Goal: Task Accomplishment & Management: Manage account settings

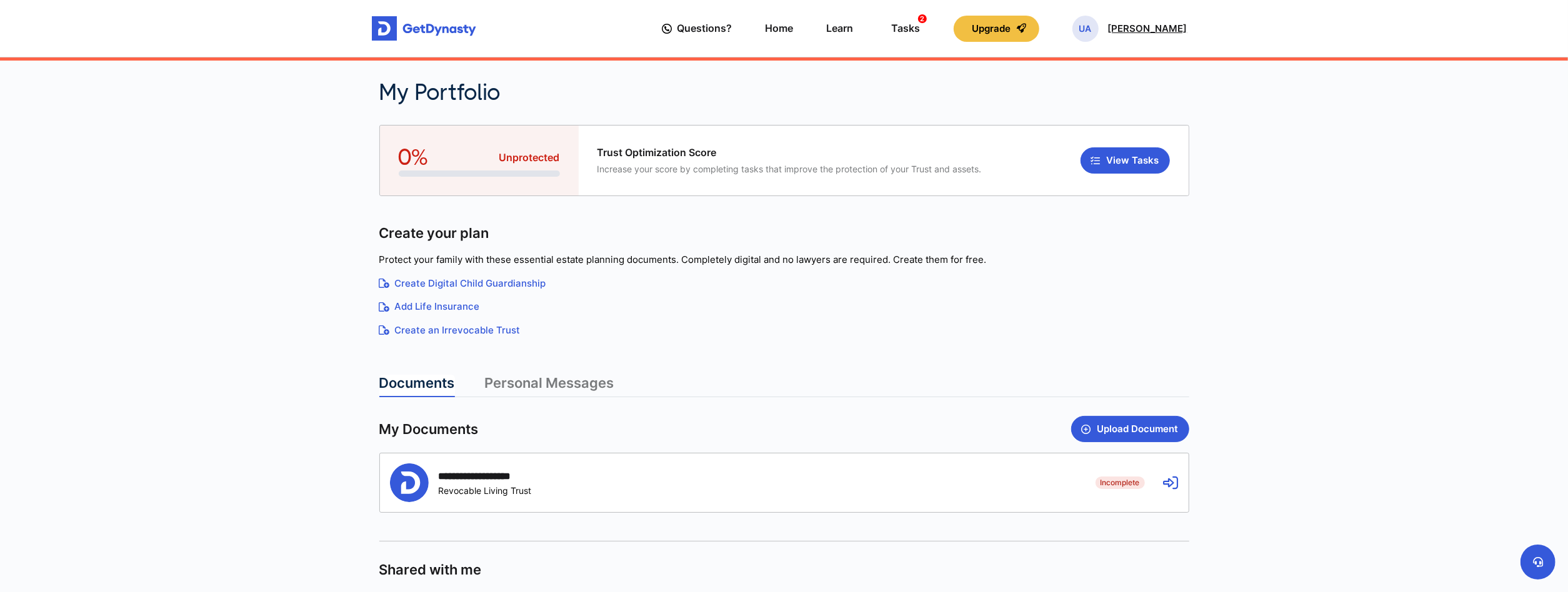
click at [1120, 36] on div "UA Udrick Azinue" at bounding box center [1130, 29] width 115 height 26
click at [1107, 67] on link "Profile" at bounding box center [1103, 72] width 130 height 33
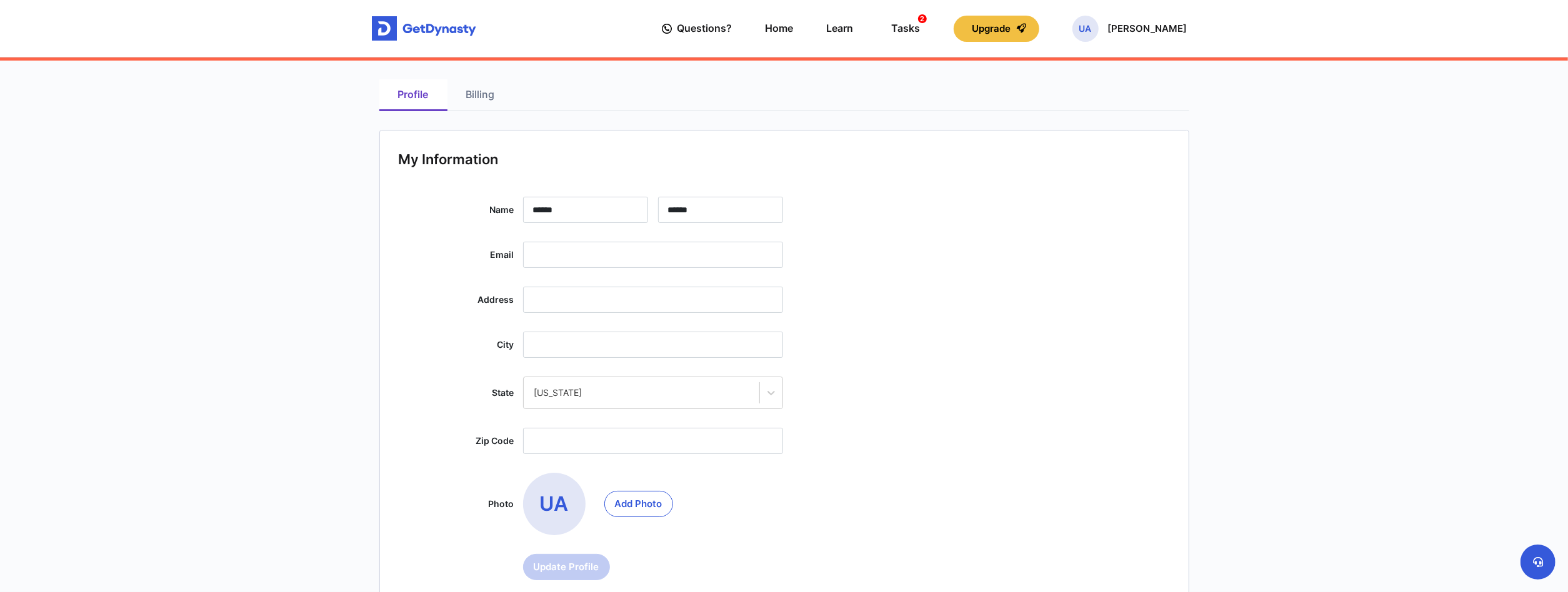
click at [474, 90] on link "Billing" at bounding box center [481, 95] width 66 height 32
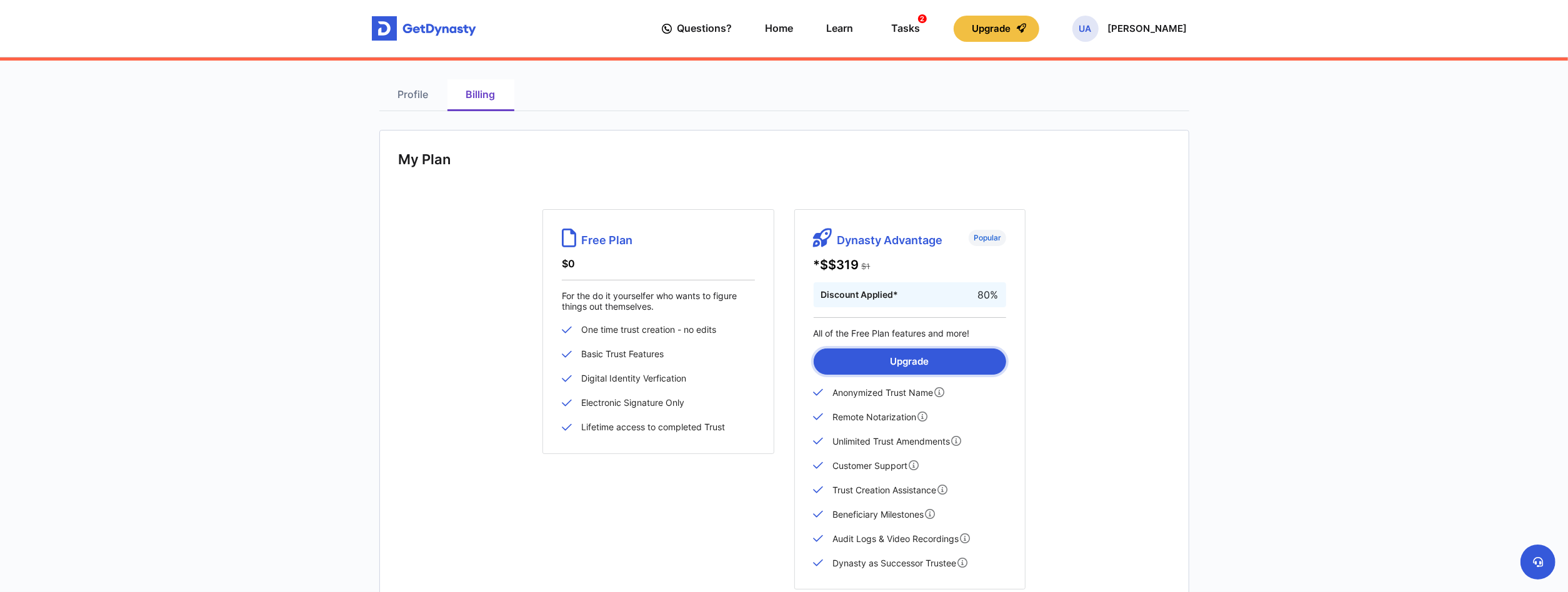
click at [905, 365] on button "Upgrade" at bounding box center [910, 361] width 193 height 26
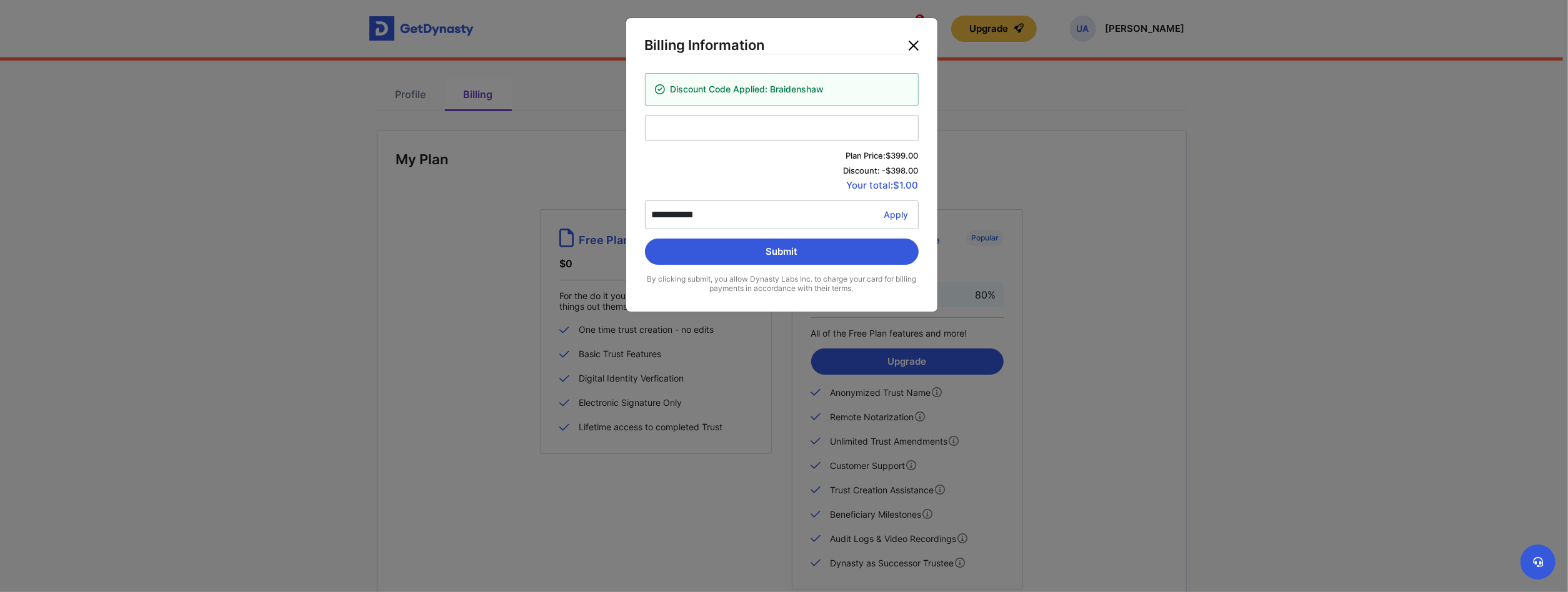
click at [915, 45] on button "Close" at bounding box center [913, 46] width 20 height 20
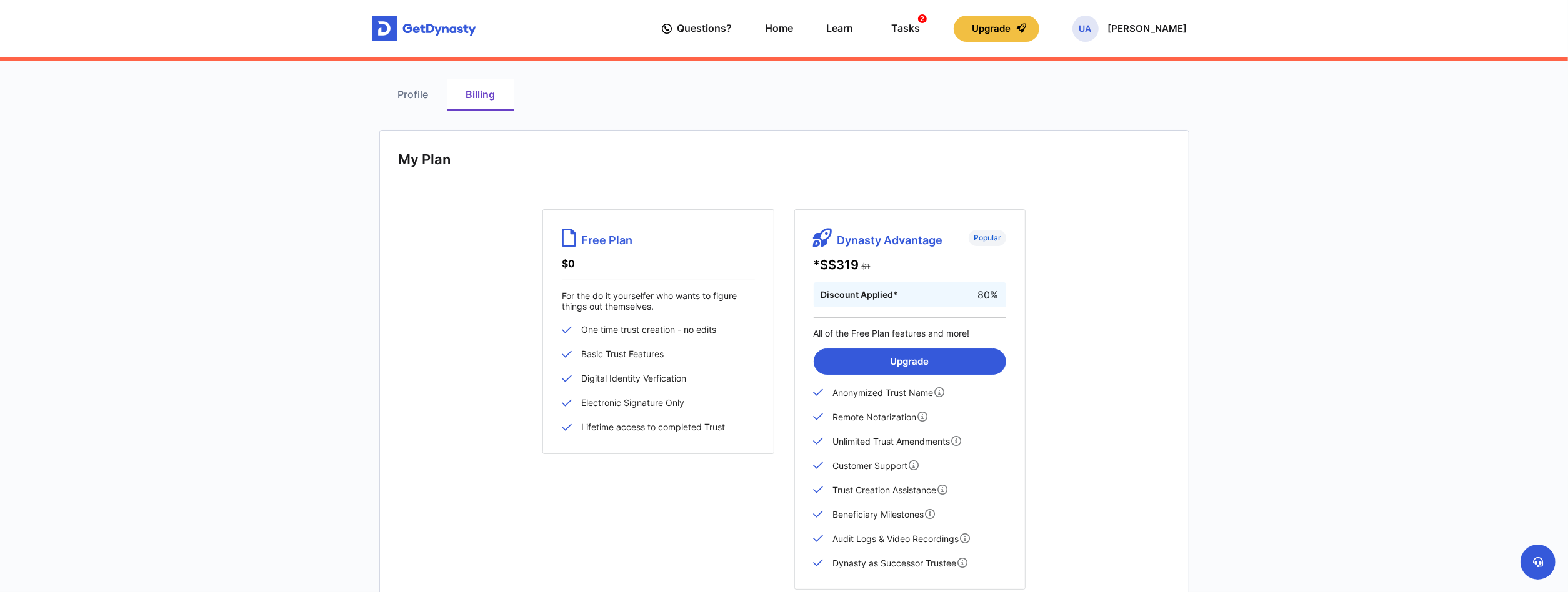
click at [1000, 304] on div "Discount Applied* 80%" at bounding box center [910, 294] width 193 height 25
click at [933, 248] on div "Dynasty Advantage Popular *$ $319 $1 Discount Applied* 80% All of the Free Plan…" at bounding box center [910, 399] width 231 height 381
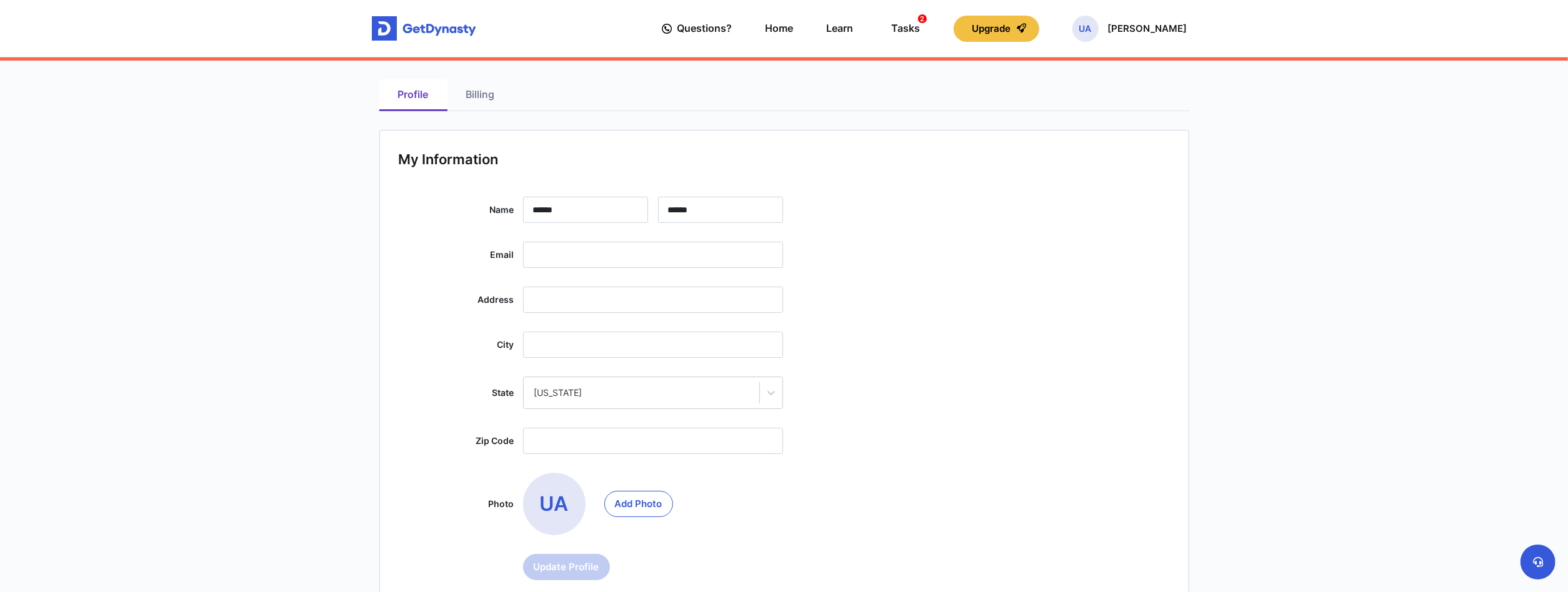
click at [477, 96] on link "Billing" at bounding box center [481, 95] width 66 height 32
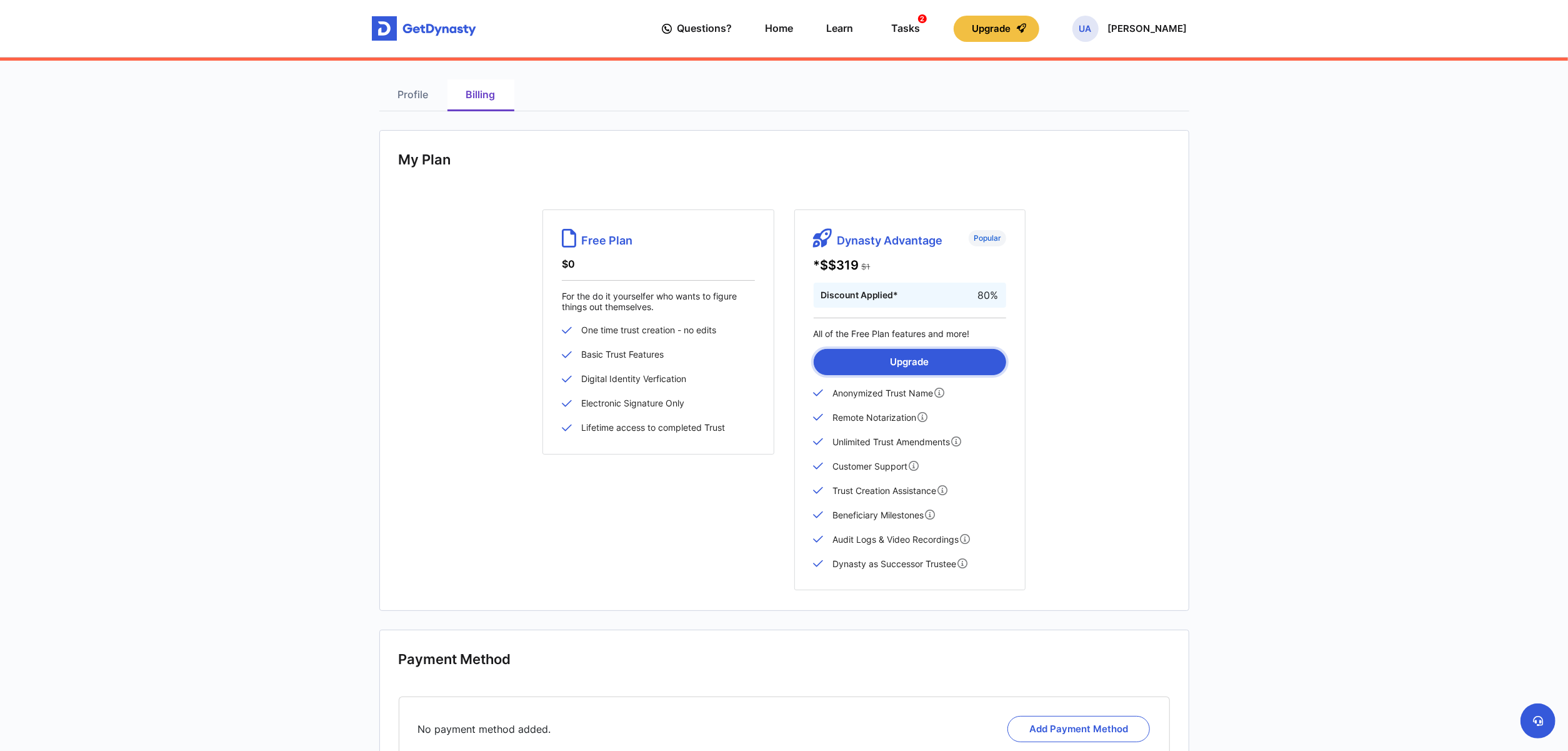
click at [910, 369] on button "Upgrade" at bounding box center [910, 362] width 193 height 26
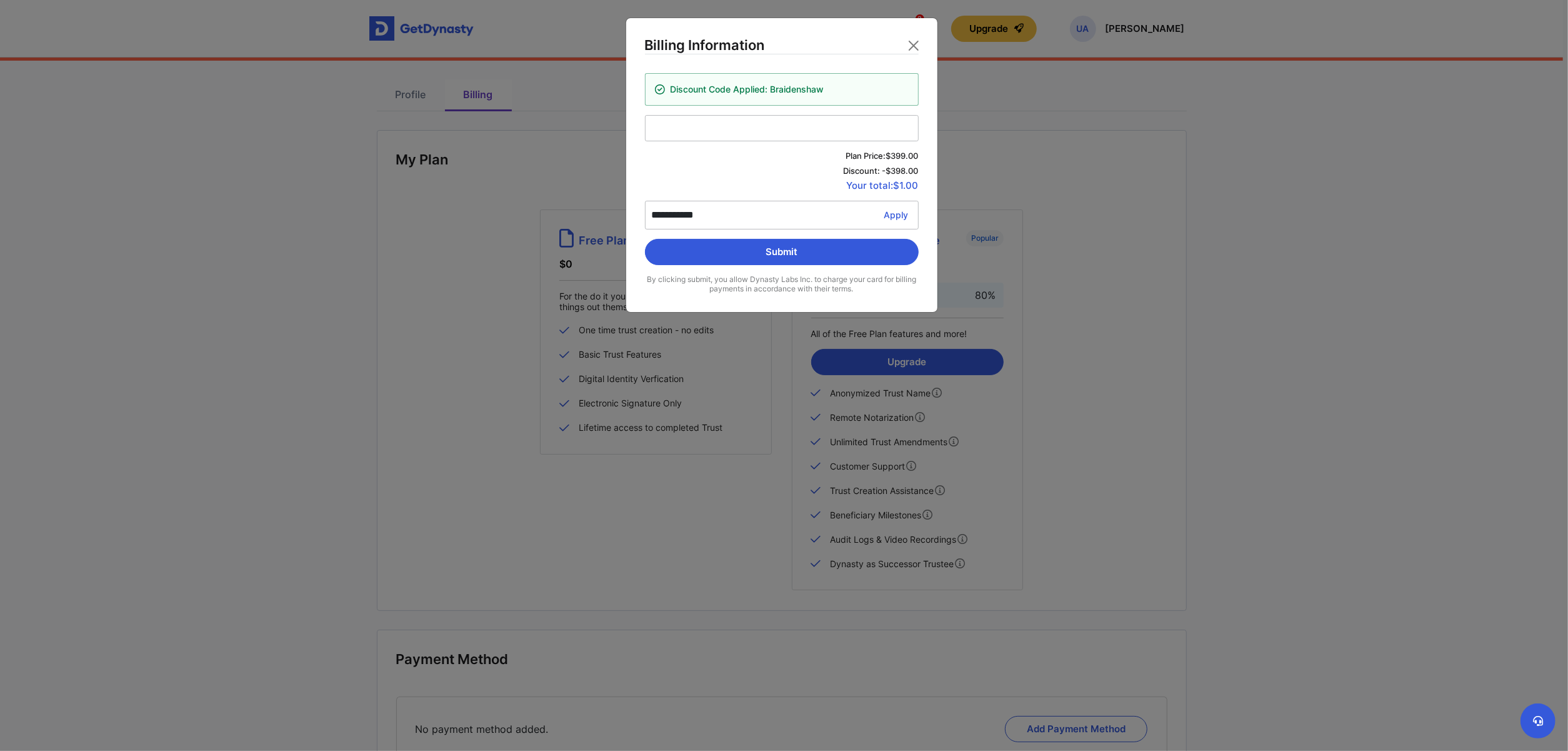
click at [904, 188] on span "Your total: $1.00" at bounding box center [782, 186] width 273 height 10
click at [1025, 228] on div "**********" at bounding box center [784, 375] width 1568 height 751
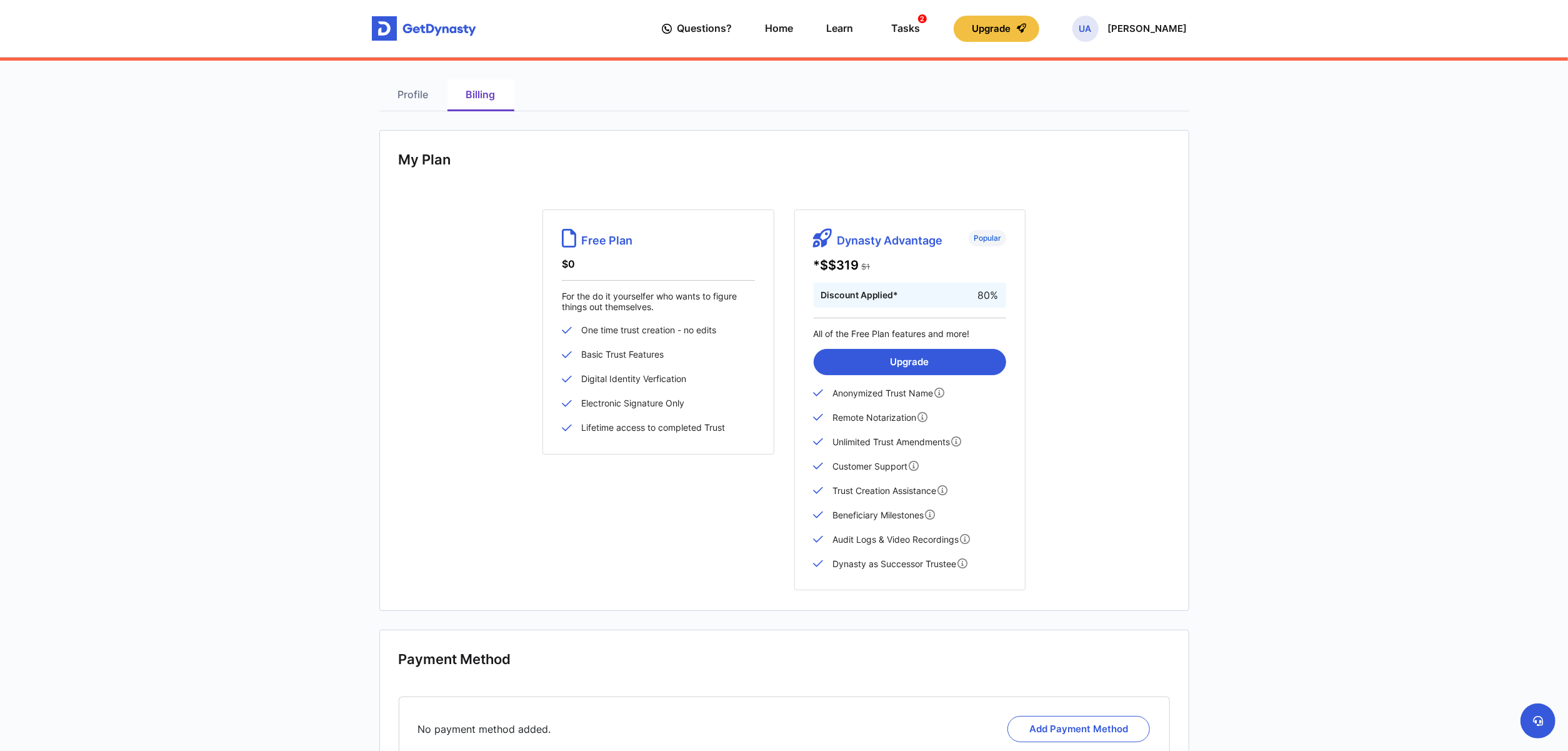
click at [840, 267] on span "*$ $319" at bounding box center [836, 265] width 46 height 15
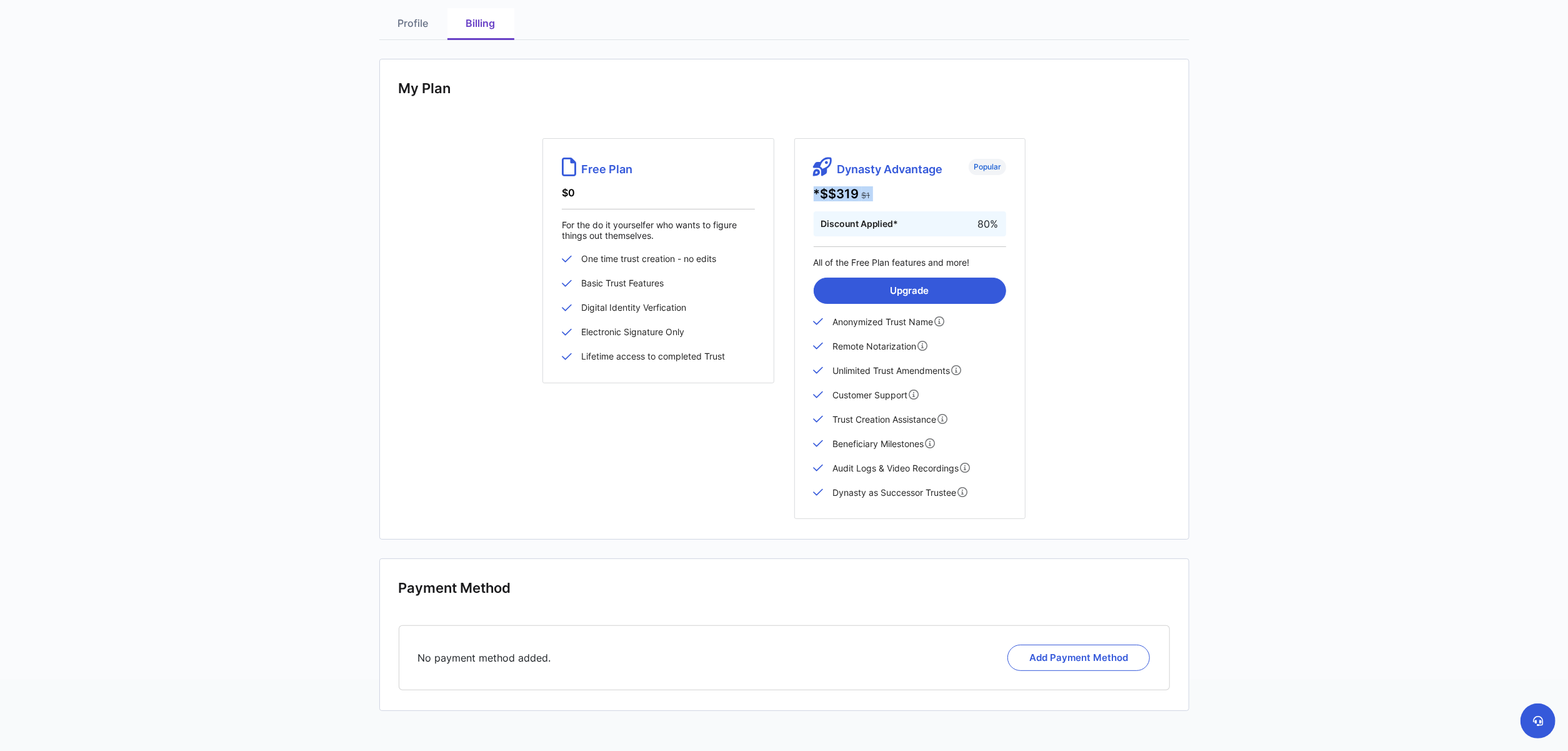
scroll to position [45, 0]
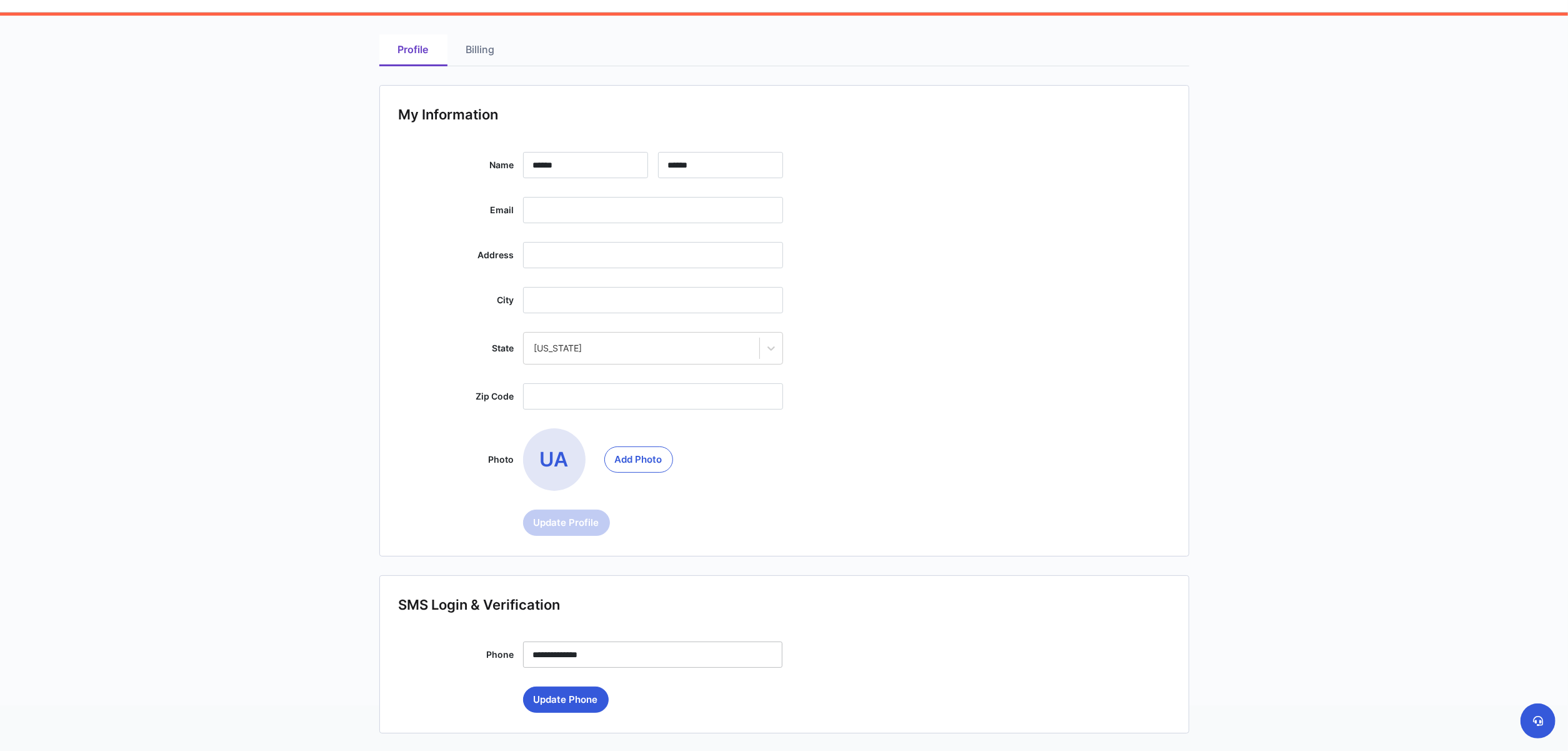
click at [484, 47] on link "Billing" at bounding box center [481, 50] width 66 height 32
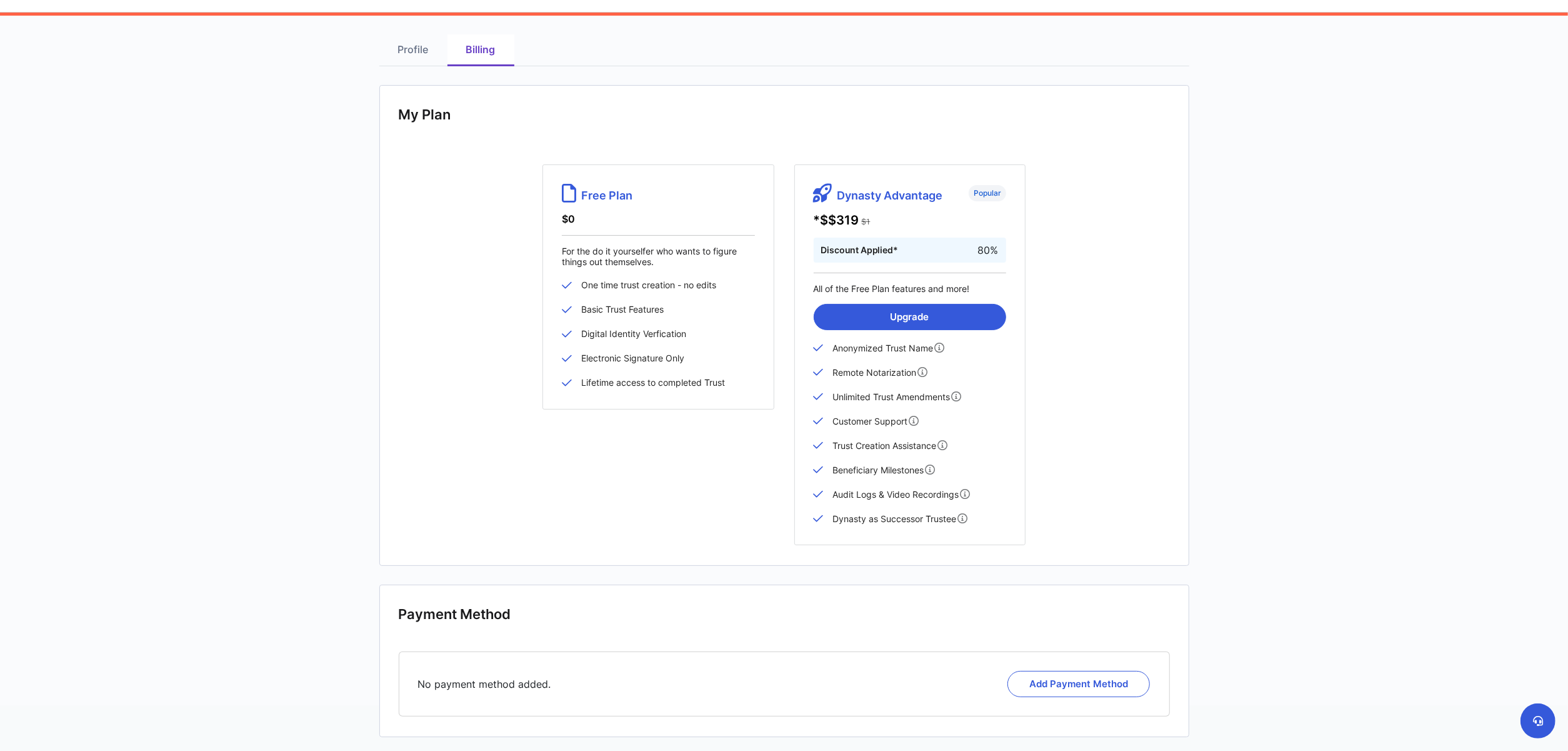
click at [1255, 616] on div "Questions? Home Learn Tasks 2 Upgrade UA Udrick Azinue Questions? 2 UA Profile …" at bounding box center [784, 425] width 1568 height 939
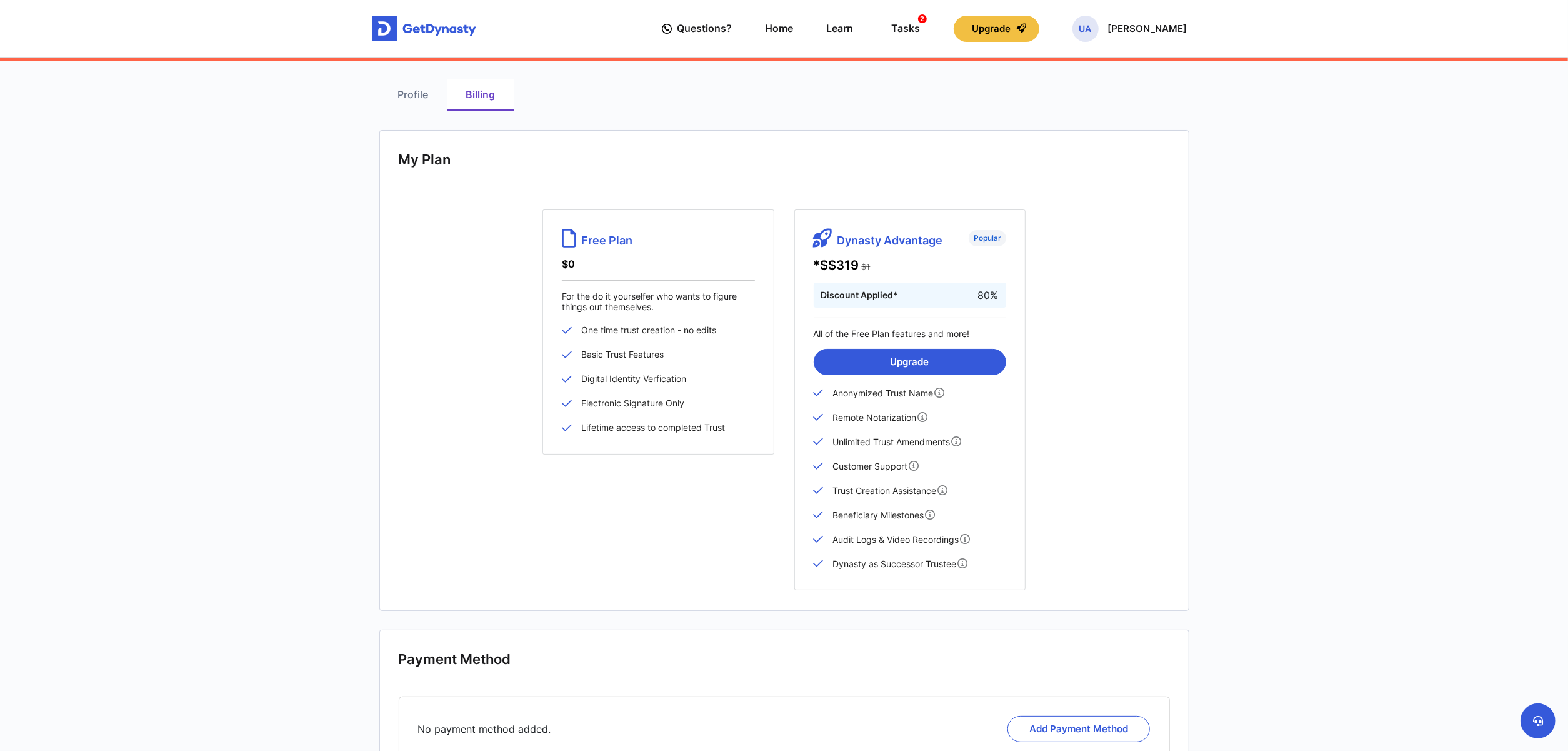
click at [411, 42] on div "Questions? Home Learn Tasks 2 Upgrade UA Udrick Azinue Questions? 2 UA" at bounding box center [784, 28] width 825 height 36
click at [867, 270] on span "$1" at bounding box center [866, 267] width 9 height 10
click at [936, 267] on p "*$ $319 $1" at bounding box center [910, 265] width 193 height 15
click at [1118, 263] on div "Basic Advantage Free Plan $0 For the do it yourselfer who wants to figure thing…" at bounding box center [784, 400] width 772 height 381
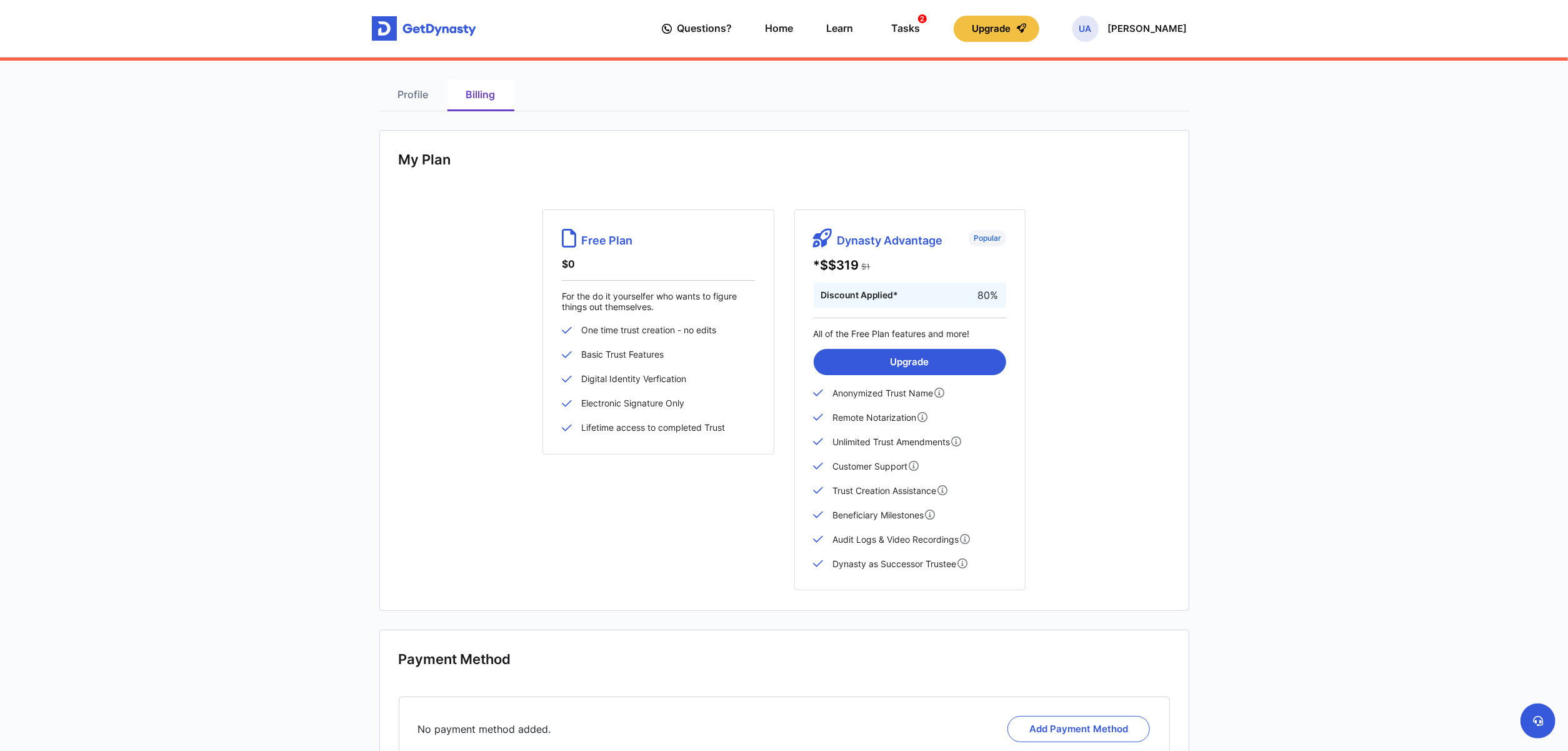
click at [1142, 42] on div "Questions? Home Learn Tasks 2 Upgrade UA Udrick Azinue" at bounding box center [925, 28] width 525 height 36
click at [1141, 24] on p "[PERSON_NAME]" at bounding box center [1147, 29] width 79 height 10
click at [1099, 153] on link "Stop Impersonating" at bounding box center [1103, 138] width 130 height 33
